Goal: Task Accomplishment & Management: Manage account settings

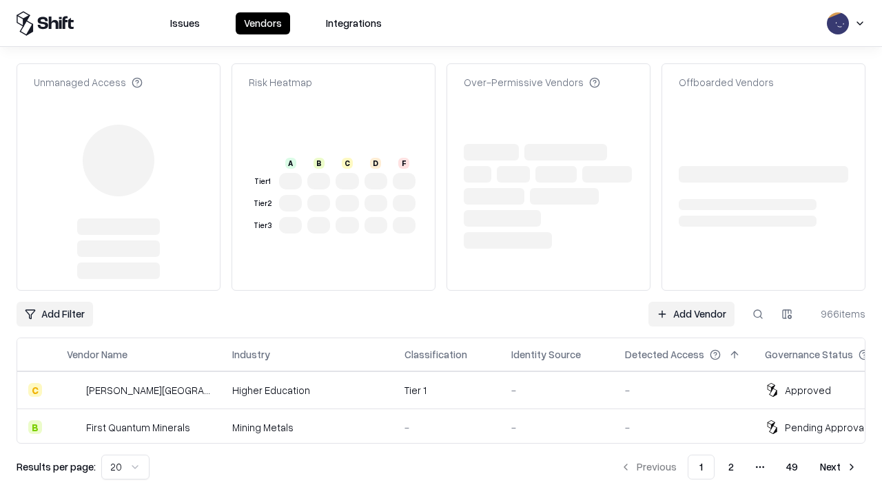
click at [692, 302] on link "Add Vendor" at bounding box center [692, 314] width 86 height 25
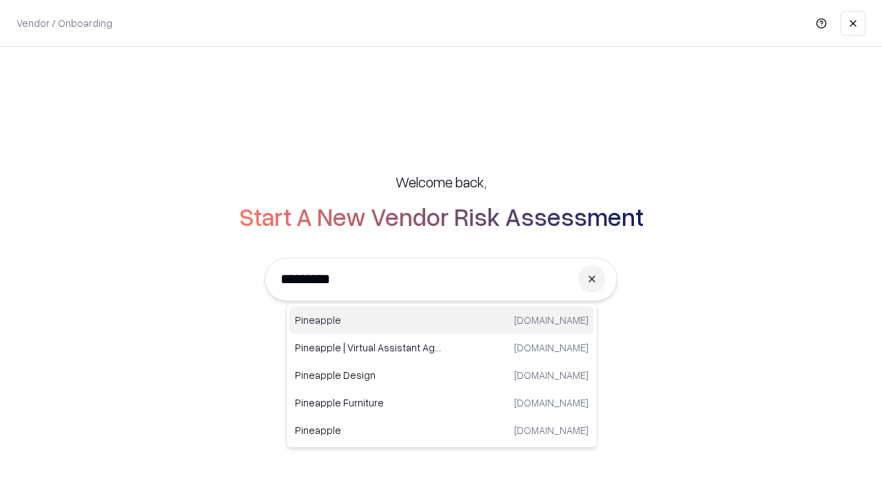
click at [442, 321] on div "Pineapple pineappleenergy.com" at bounding box center [442, 321] width 305 height 28
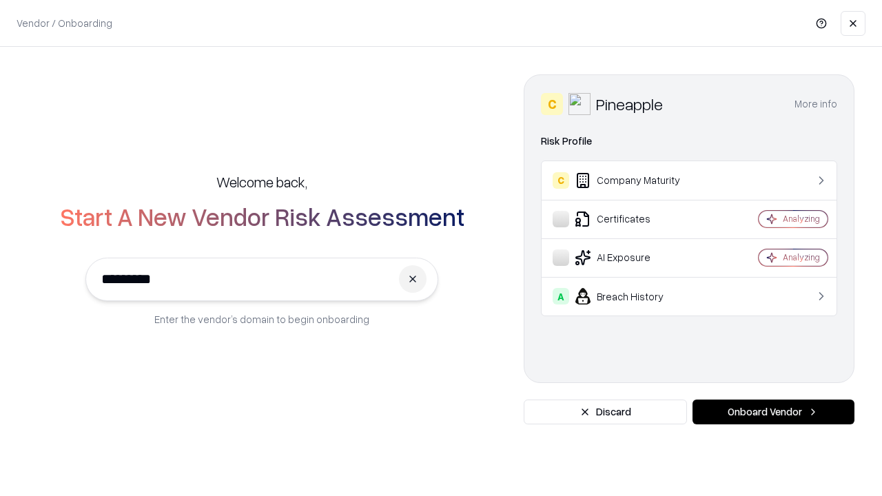
type input "*********"
click at [774, 412] on button "Onboard Vendor" at bounding box center [774, 412] width 162 height 25
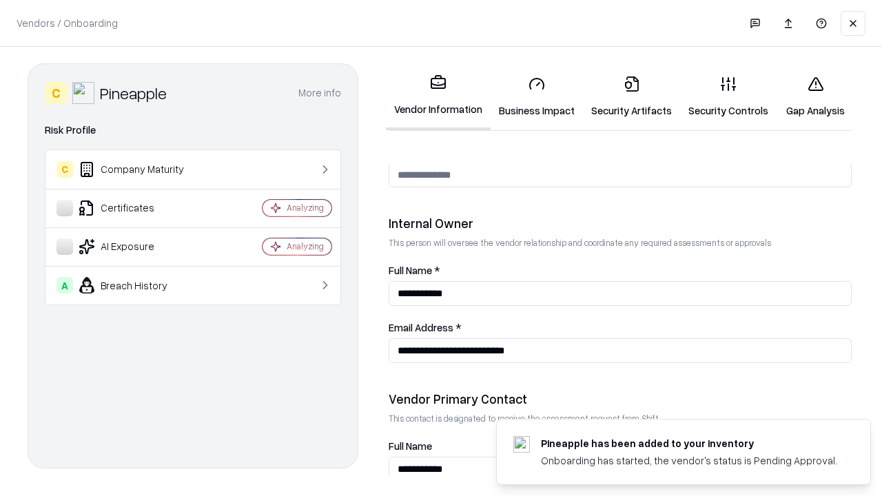
scroll to position [714, 0]
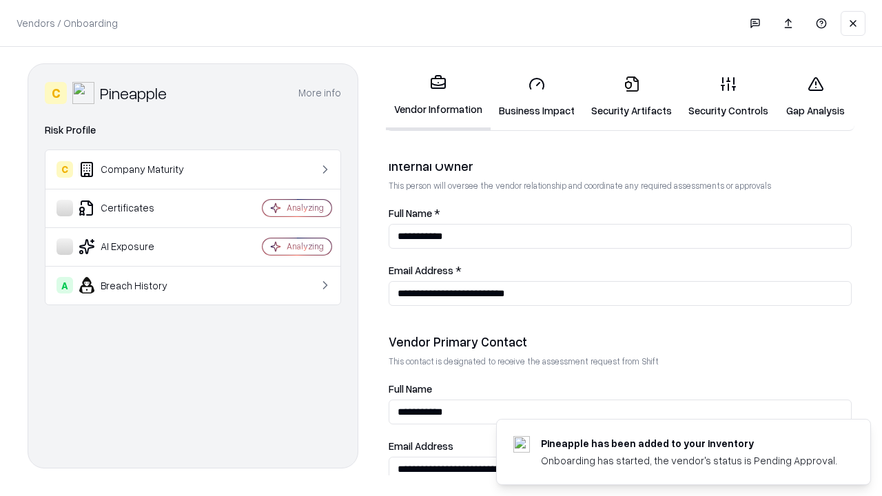
click at [537, 97] on link "Business Impact" at bounding box center [537, 97] width 92 height 64
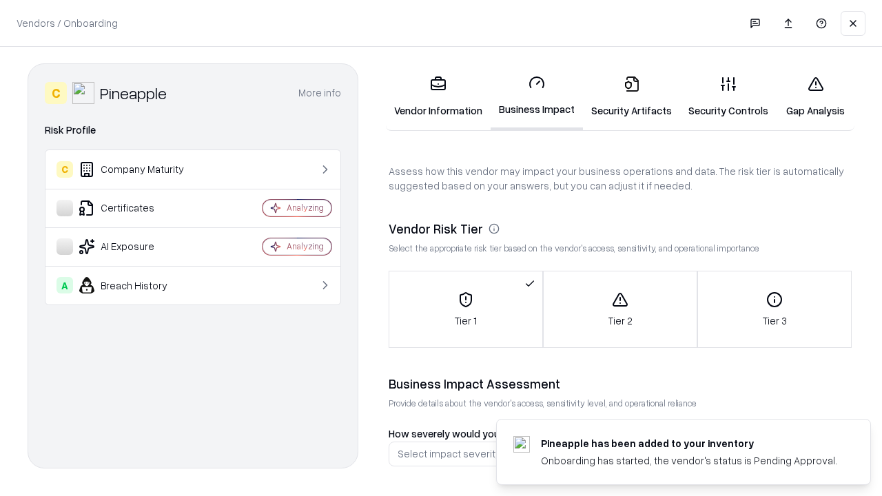
click at [632, 97] on link "Security Artifacts" at bounding box center [631, 97] width 97 height 64
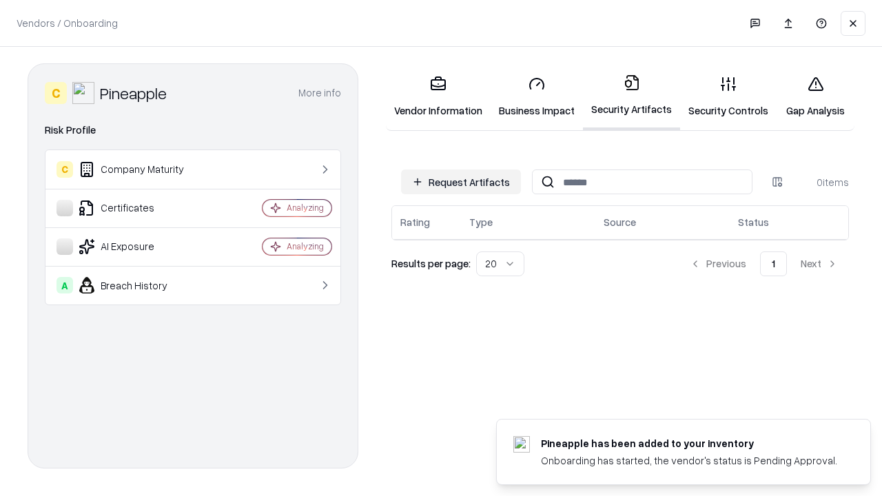
click at [461, 182] on button "Request Artifacts" at bounding box center [461, 182] width 120 height 25
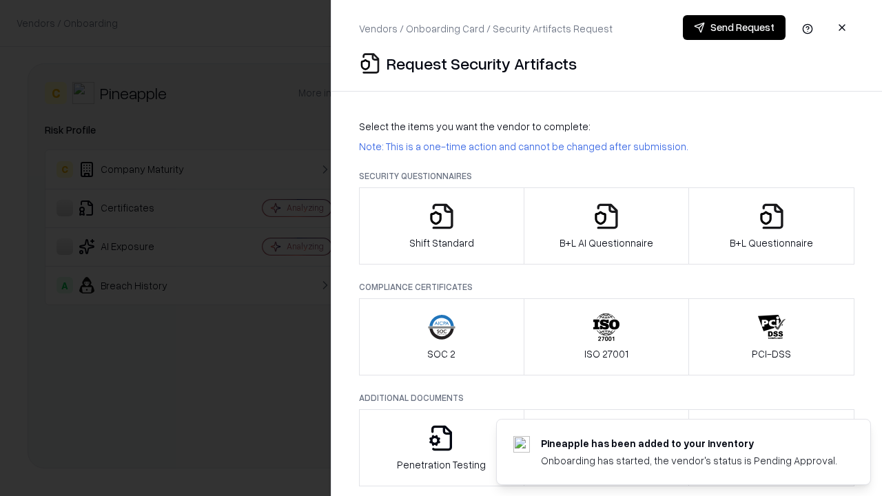
click at [441, 226] on icon "button" at bounding box center [442, 217] width 28 height 28
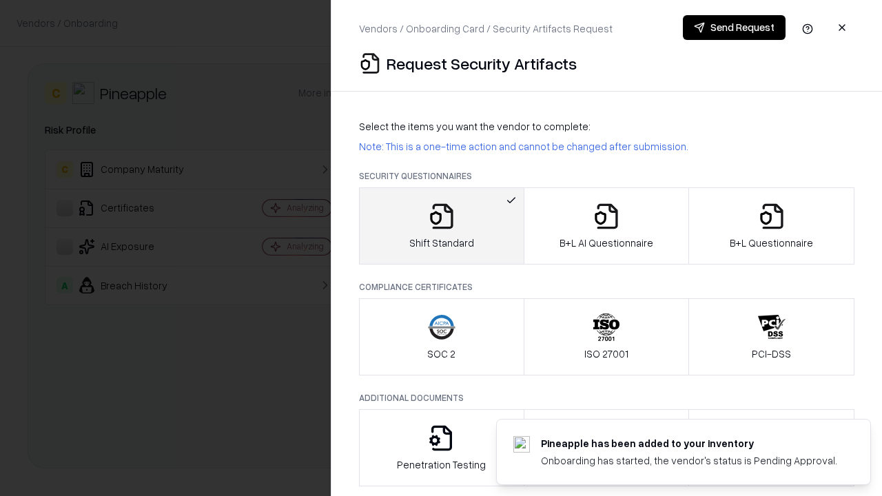
click at [734, 28] on button "Send Request" at bounding box center [734, 27] width 103 height 25
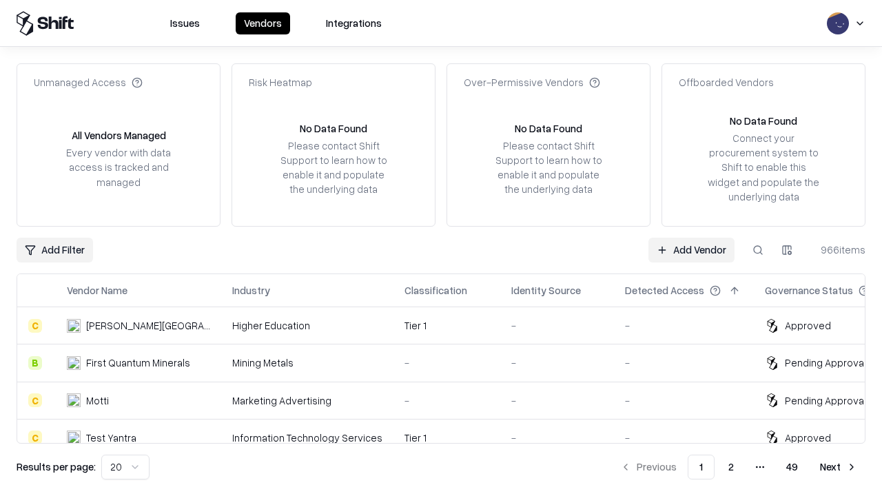
click at [758, 250] on button at bounding box center [758, 250] width 25 height 25
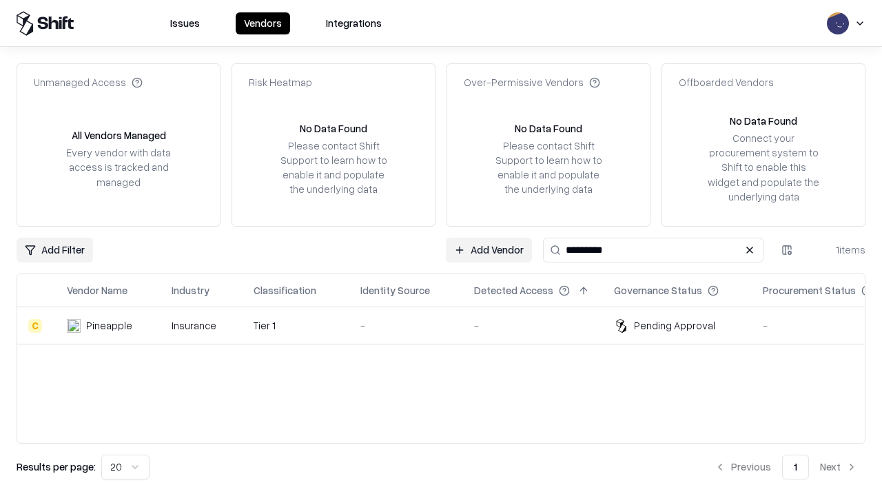
type input "*********"
click at [450, 325] on div "-" at bounding box center [407, 326] width 92 height 14
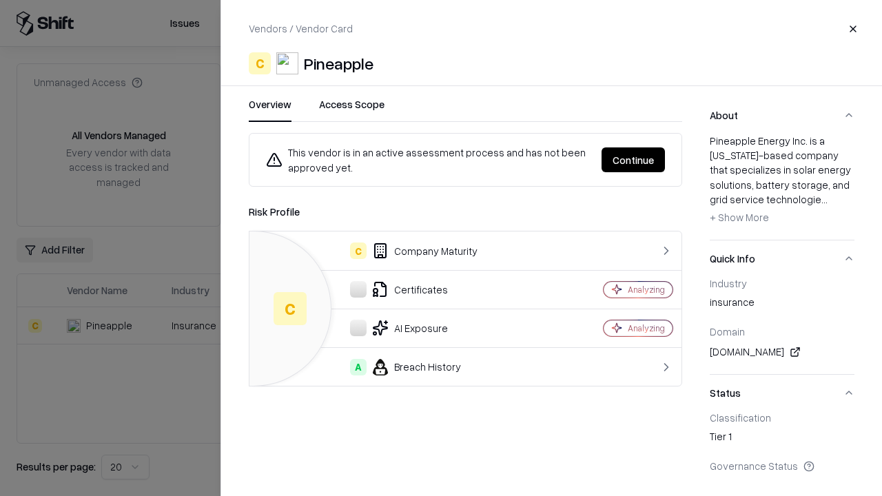
click at [634, 160] on button "Continue" at bounding box center [633, 160] width 63 height 25
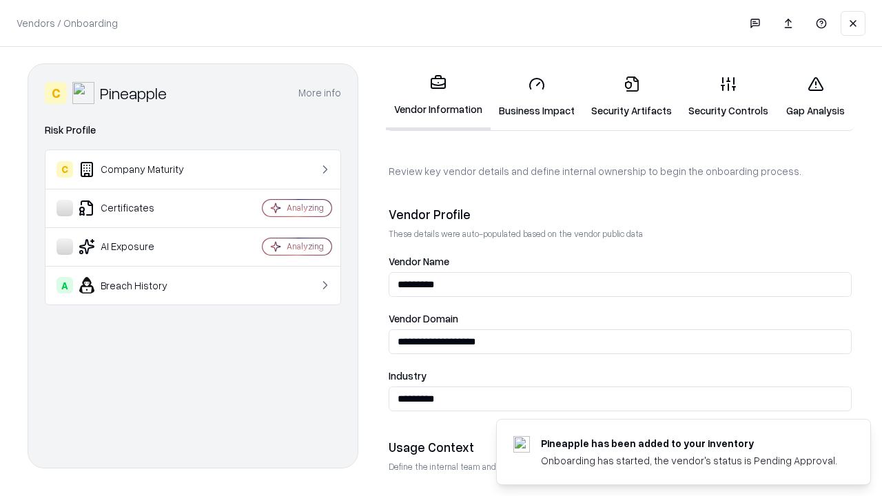
click at [632, 97] on link "Security Artifacts" at bounding box center [631, 97] width 97 height 64
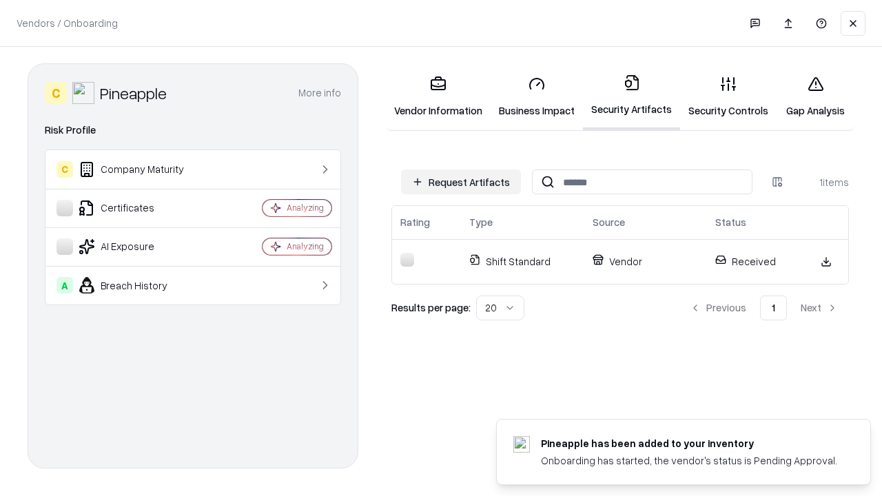
click at [816, 97] on link "Gap Analysis" at bounding box center [816, 97] width 78 height 64
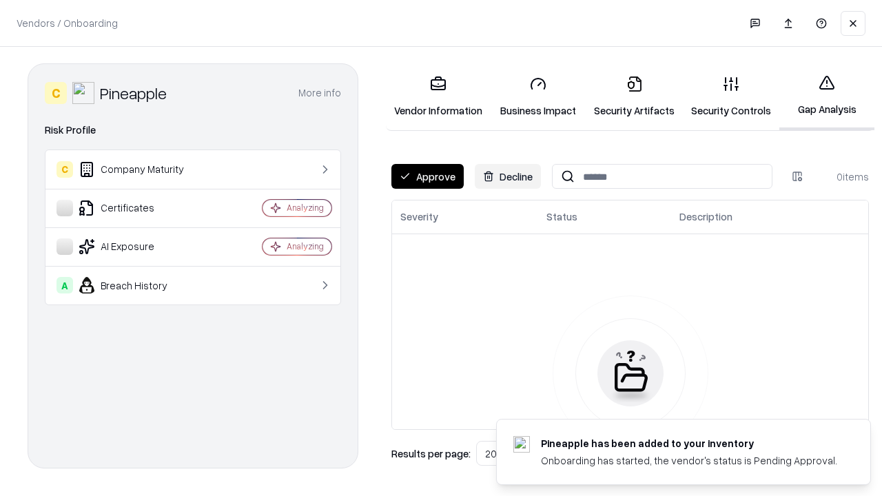
click at [427, 176] on button "Approve" at bounding box center [428, 176] width 72 height 25
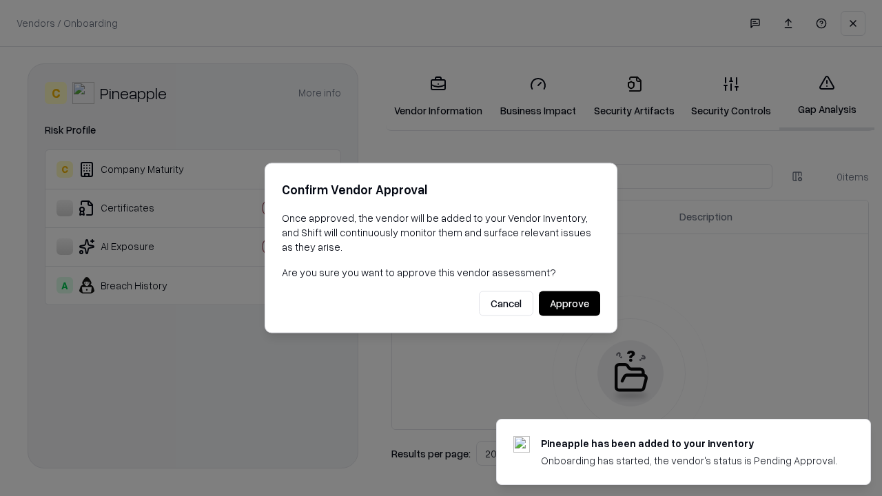
click at [569, 303] on button "Approve" at bounding box center [569, 304] width 61 height 25
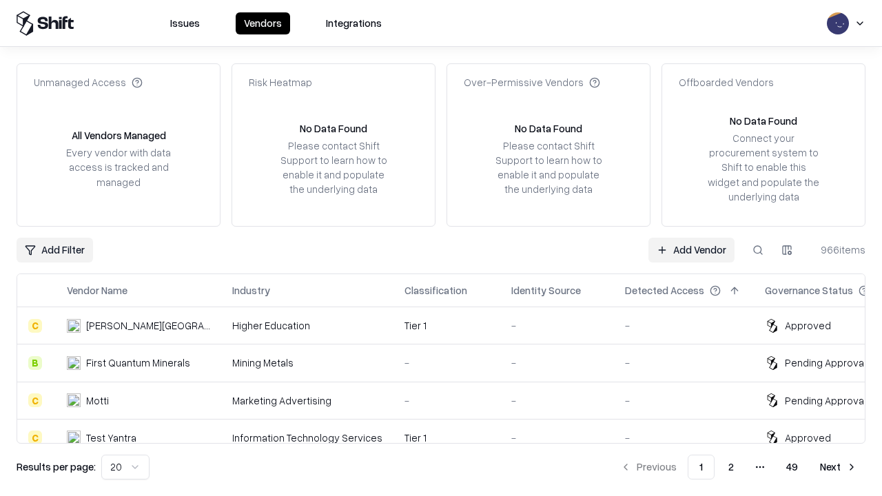
type input "*********"
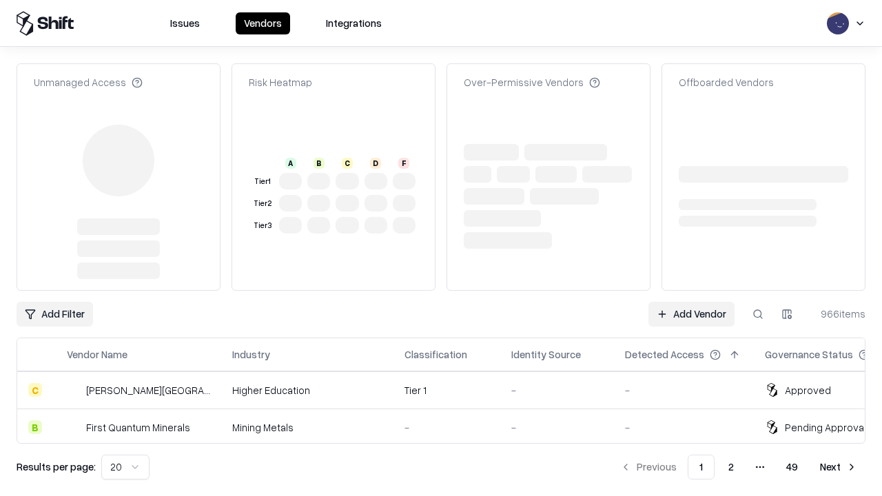
click at [692, 314] on link "Add Vendor" at bounding box center [692, 314] width 86 height 25
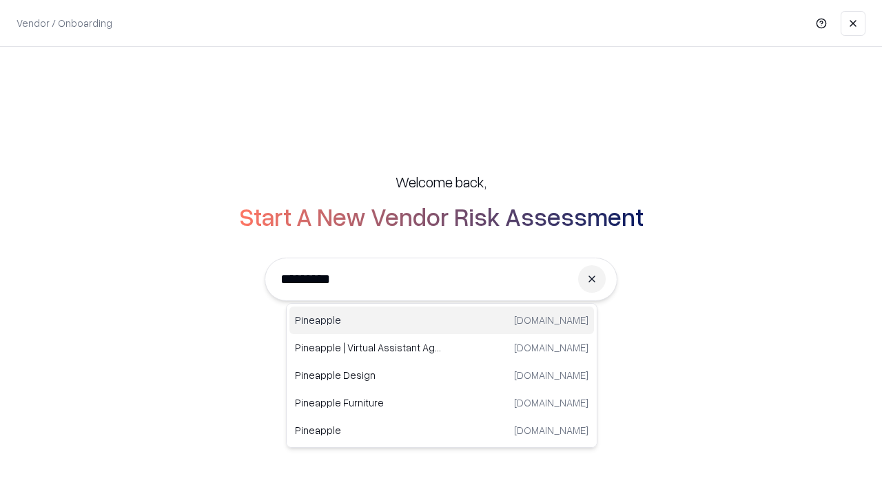
click at [442, 321] on div "Pineapple [DOMAIN_NAME]" at bounding box center [442, 321] width 305 height 28
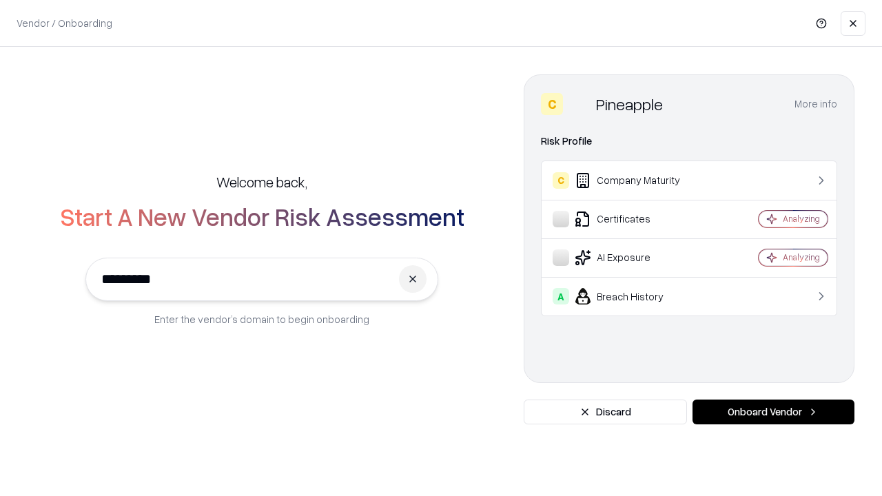
type input "*********"
click at [774, 412] on button "Onboard Vendor" at bounding box center [774, 412] width 162 height 25
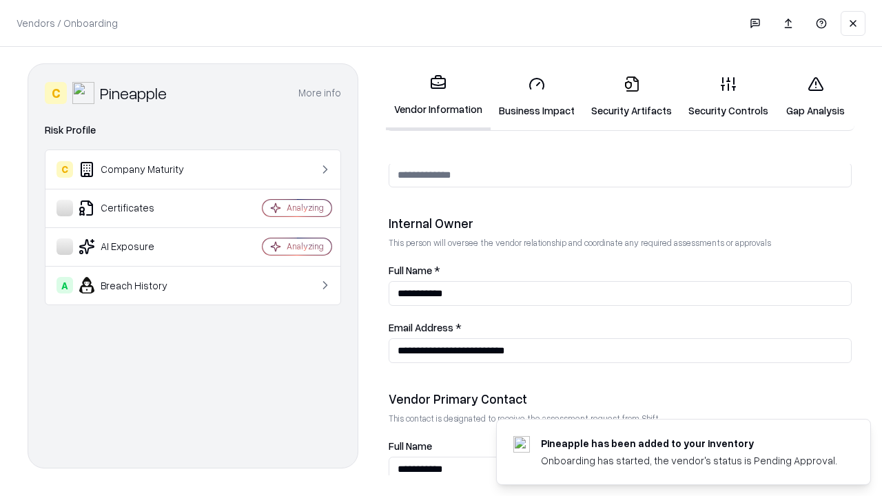
scroll to position [714, 0]
